Goal: Use online tool/utility: Utilize a website feature to perform a specific function

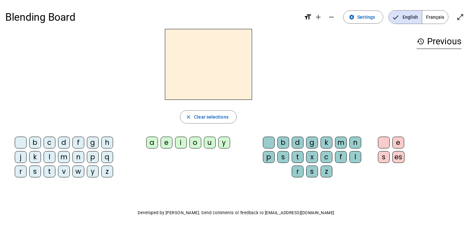
click at [67, 143] on div "d" at bounding box center [64, 142] width 12 height 12
click at [153, 142] on div "a" at bounding box center [152, 142] width 12 height 12
click at [36, 137] on div "b" at bounding box center [35, 142] width 12 height 12
click at [192, 144] on div "o" at bounding box center [195, 142] width 12 height 12
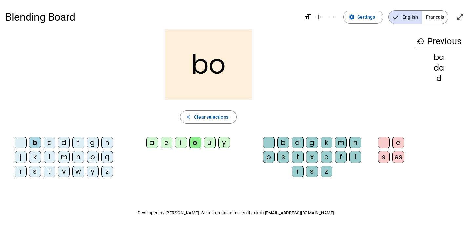
click at [300, 141] on div "d" at bounding box center [298, 142] width 12 height 12
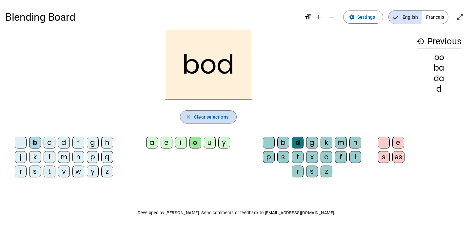
click at [215, 120] on span "Clear selections" at bounding box center [211, 117] width 34 height 8
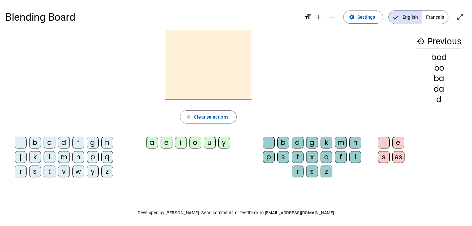
click at [65, 159] on div "m" at bounding box center [64, 157] width 12 height 12
click at [368, 19] on span "Settings" at bounding box center [366, 17] width 18 height 8
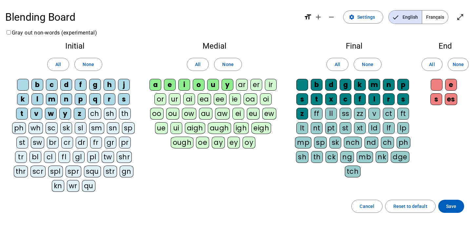
click at [242, 89] on div "ar" at bounding box center [242, 85] width 12 height 12
click at [203, 67] on span at bounding box center [197, 64] width 21 height 16
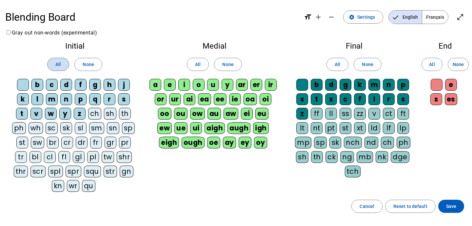
click at [61, 61] on span at bounding box center [58, 64] width 21 height 16
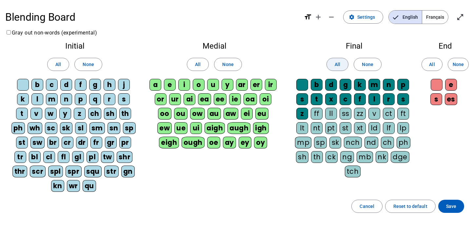
click at [337, 67] on span "All" at bounding box center [338, 64] width 6 height 8
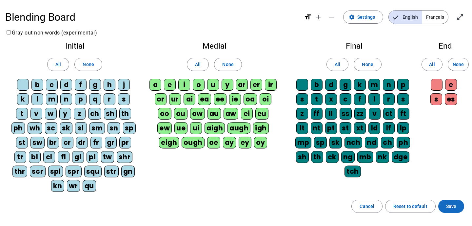
click at [451, 206] on span "Save" at bounding box center [451, 206] width 10 height 8
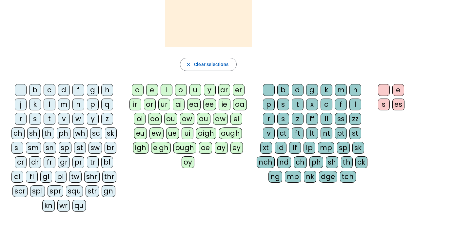
scroll to position [52, 0]
click at [77, 91] on div "f" at bounding box center [78, 90] width 12 height 12
click at [34, 175] on div "fl" at bounding box center [32, 177] width 12 height 12
click at [144, 132] on div "eu" at bounding box center [140, 134] width 13 height 12
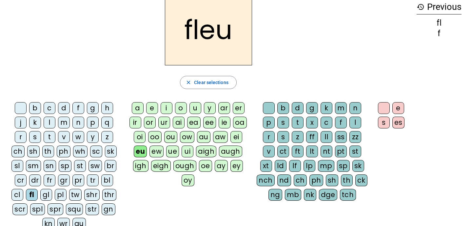
scroll to position [34, 0]
click at [268, 137] on div "r" at bounding box center [269, 137] width 12 height 12
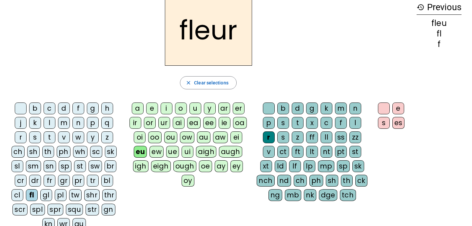
click at [50, 126] on div "l" at bounding box center [50, 123] width 12 height 12
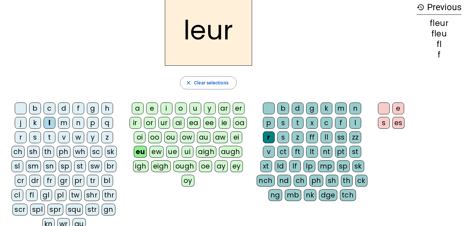
click at [89, 122] on div "p" at bounding box center [93, 123] width 12 height 12
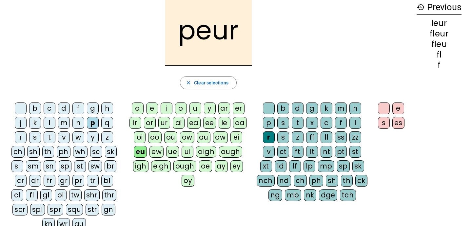
click at [137, 110] on div "a" at bounding box center [138, 108] width 12 height 12
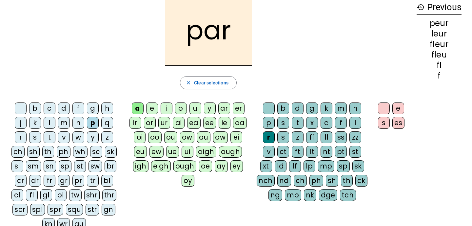
click at [401, 109] on div "e" at bounding box center [398, 108] width 12 height 12
